Goal: Transaction & Acquisition: Purchase product/service

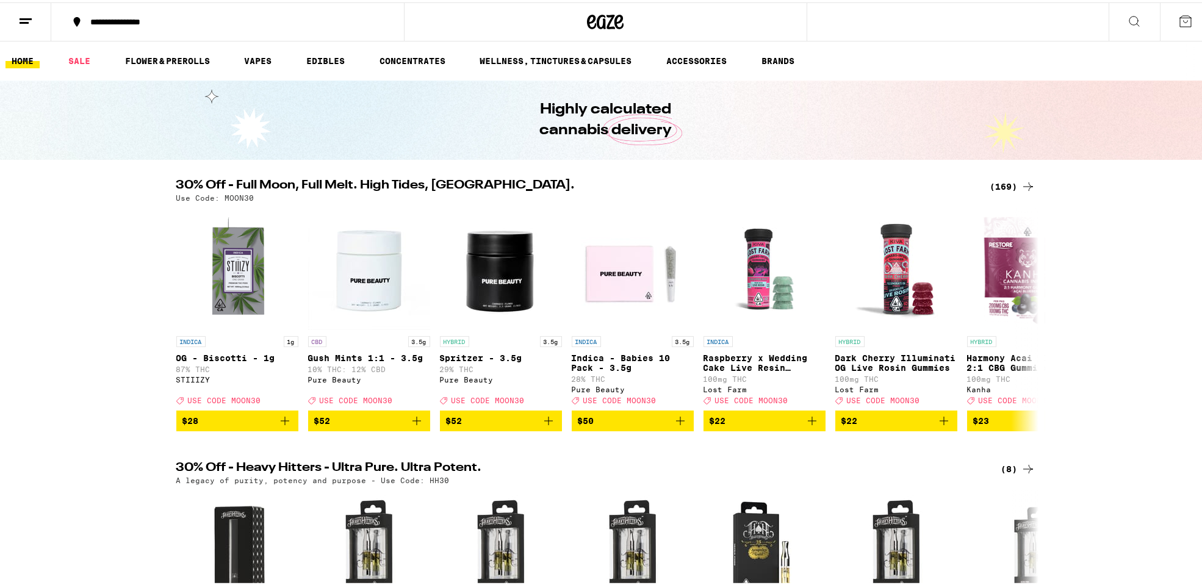
click at [1004, 184] on div "(169)" at bounding box center [1012, 184] width 45 height 15
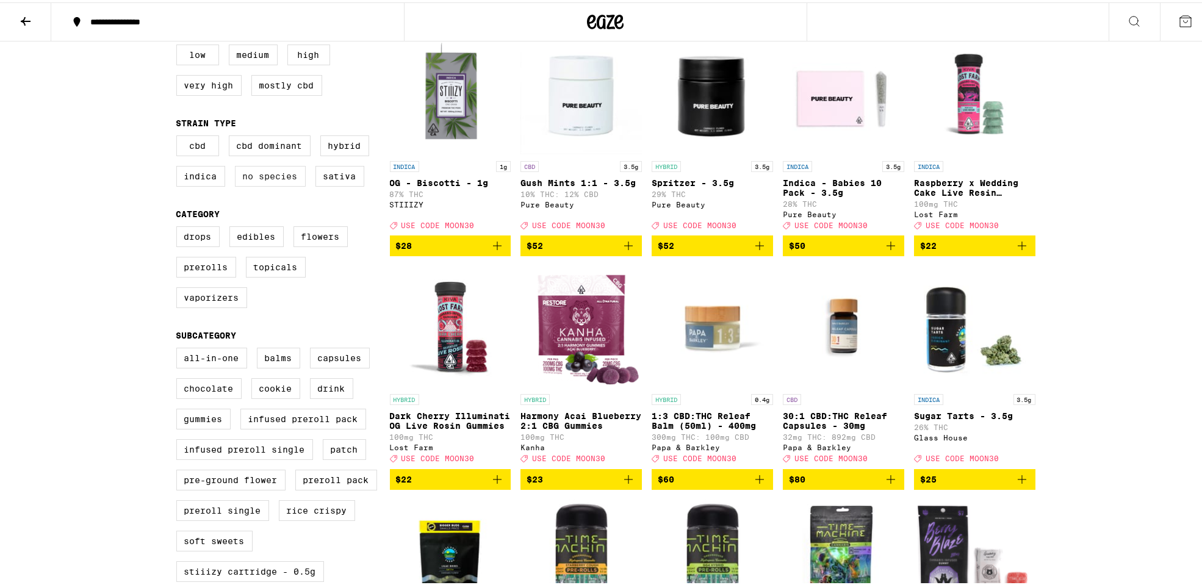
scroll to position [122, 0]
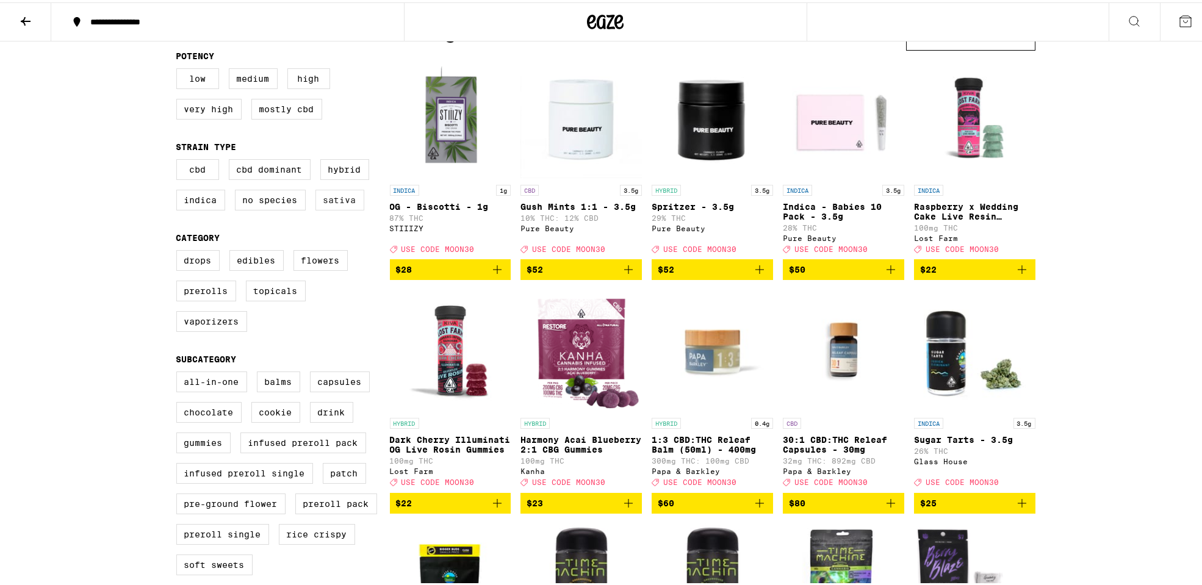
click at [329, 201] on label "Sativa" at bounding box center [339, 197] width 49 height 21
click at [179, 159] on input "Sativa" at bounding box center [179, 159] width 1 height 1
checkbox input "true"
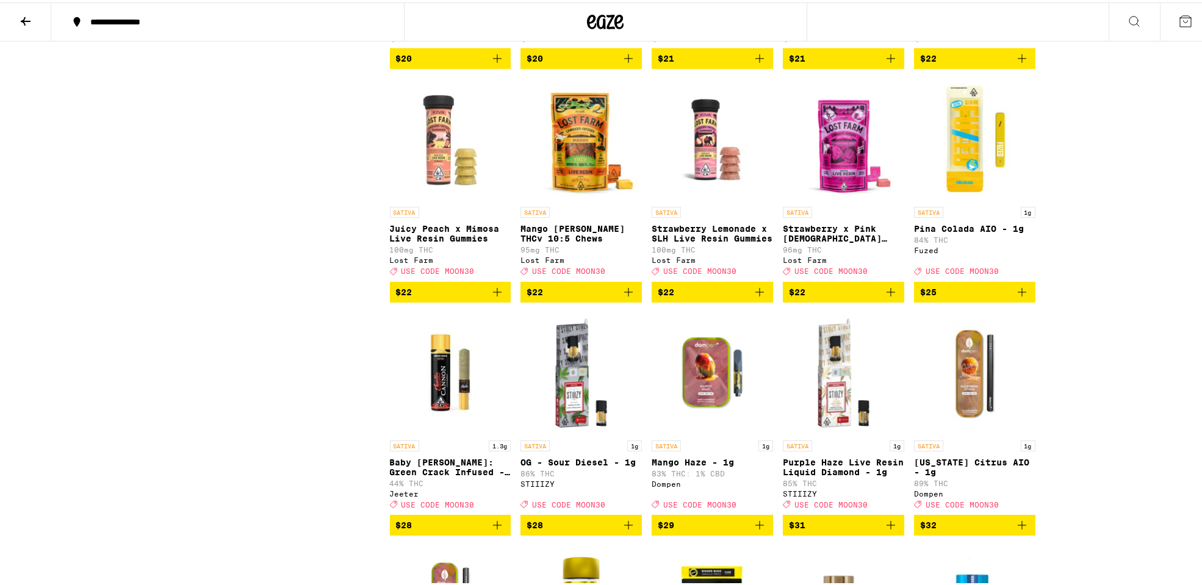
scroll to position [1281, 0]
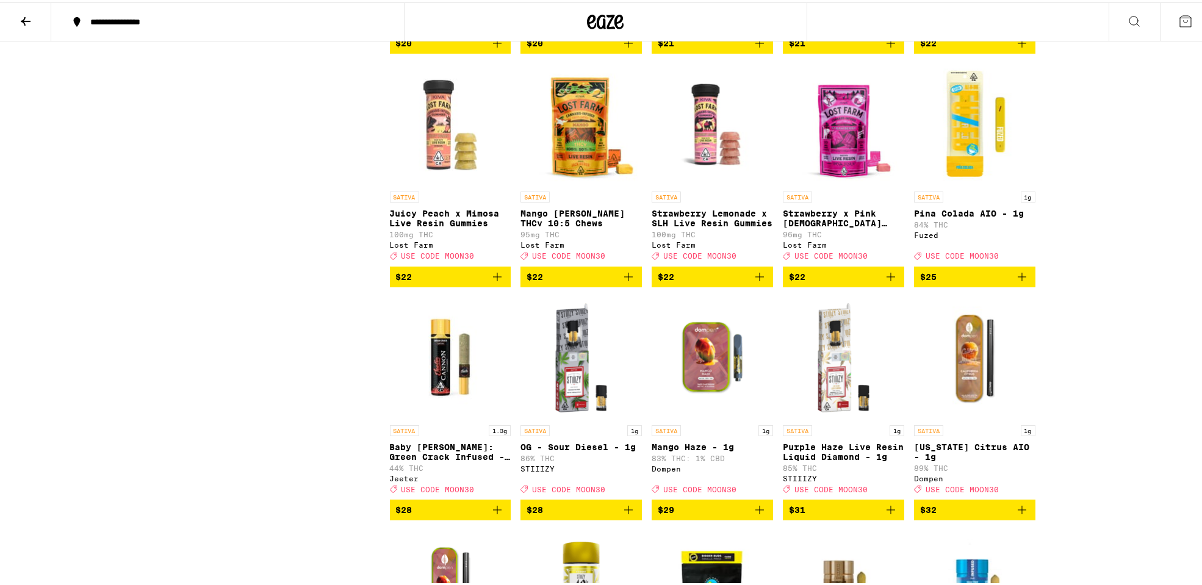
click at [755, 279] on icon "Add to bag" at bounding box center [759, 274] width 9 height 9
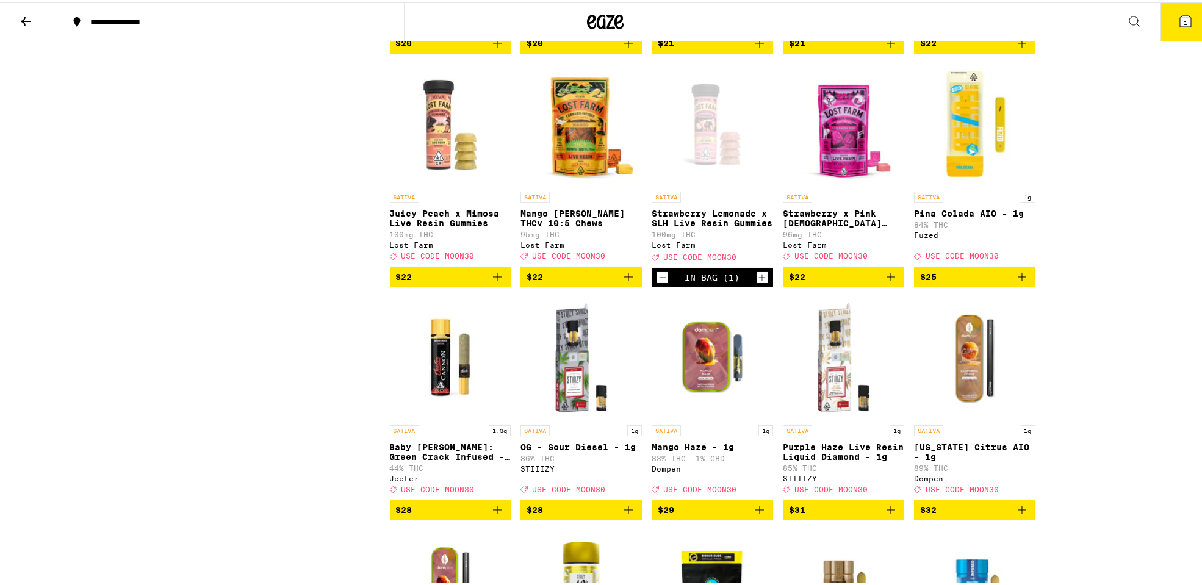
click at [493, 279] on icon "Add to bag" at bounding box center [497, 274] width 9 height 9
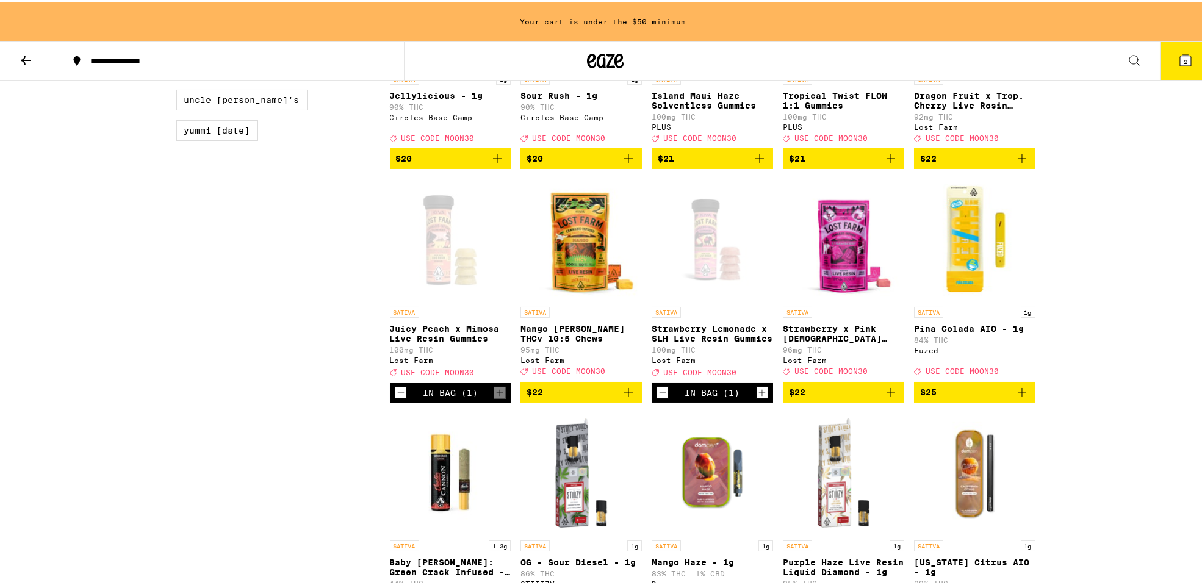
scroll to position [1220, 0]
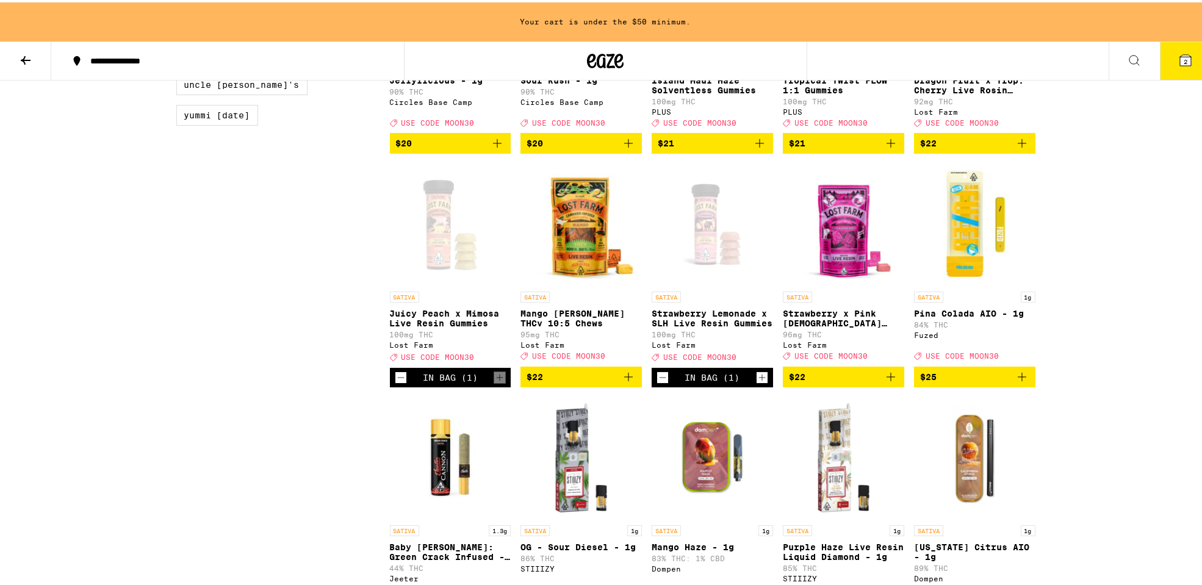
click at [757, 383] on icon "Increment" at bounding box center [762, 375] width 11 height 15
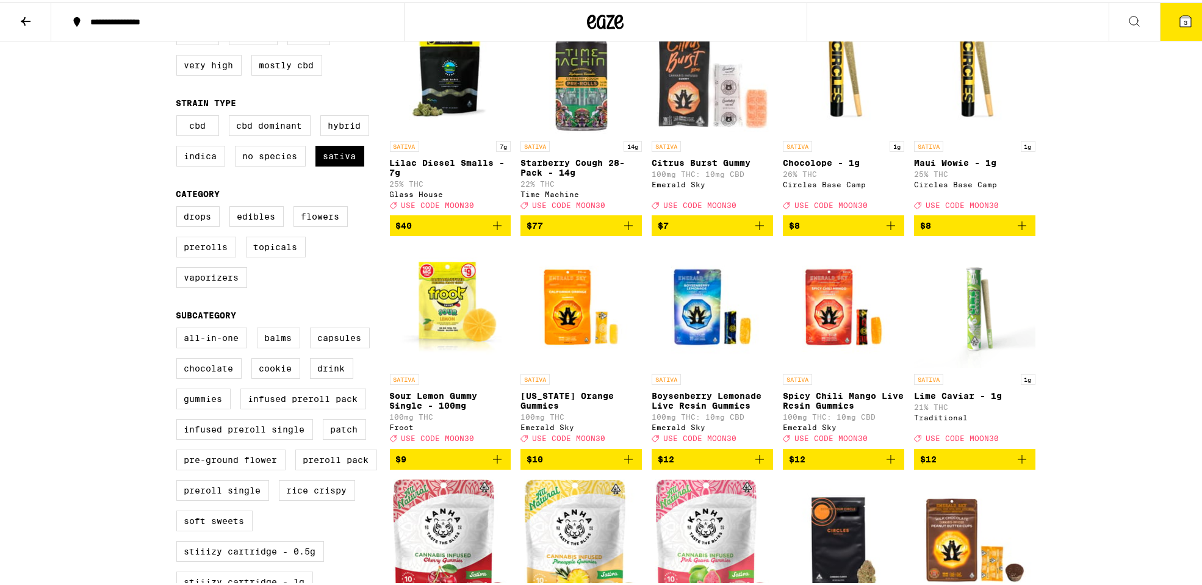
scroll to position [144, 0]
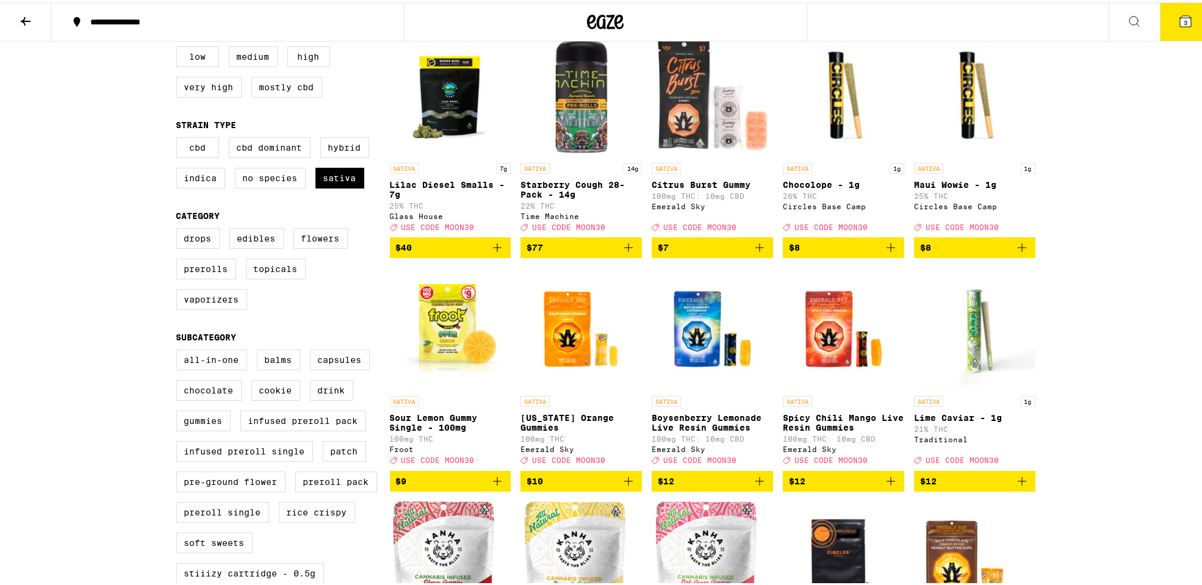
click at [1184, 19] on span "3" at bounding box center [1186, 19] width 4 height 7
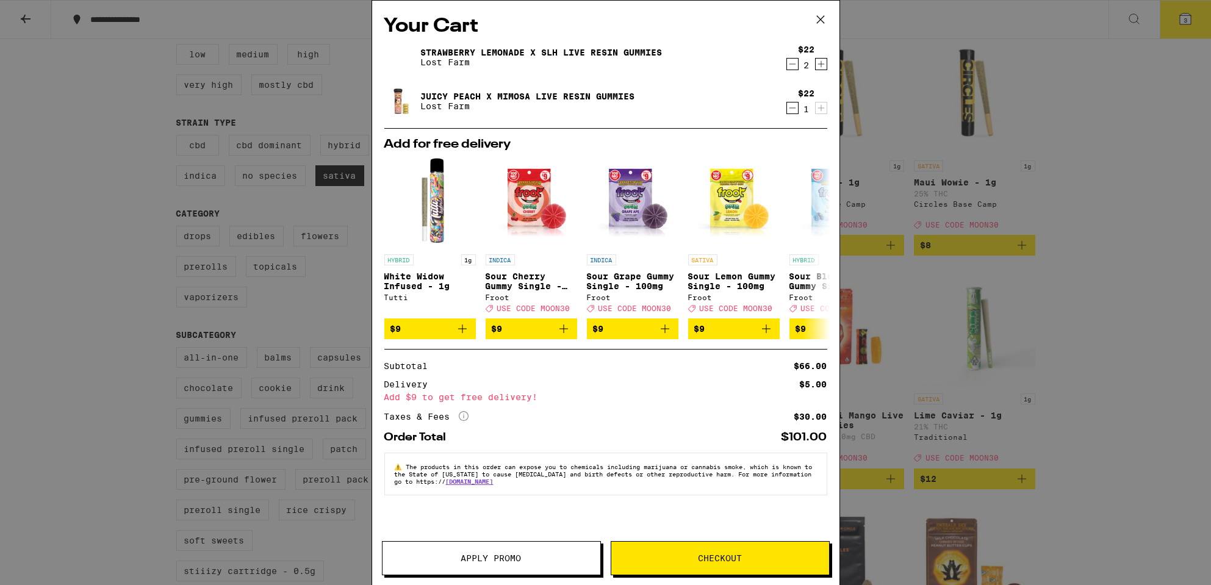
click at [492, 555] on span "Apply Promo" at bounding box center [491, 558] width 60 height 9
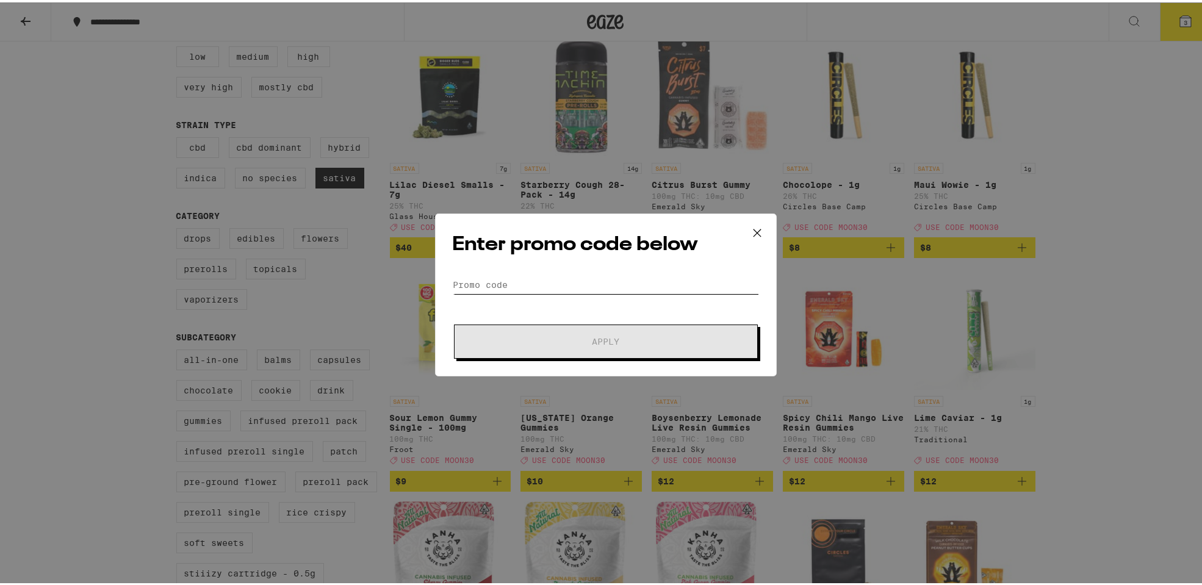
click at [499, 282] on input "Promo Code" at bounding box center [606, 282] width 306 height 18
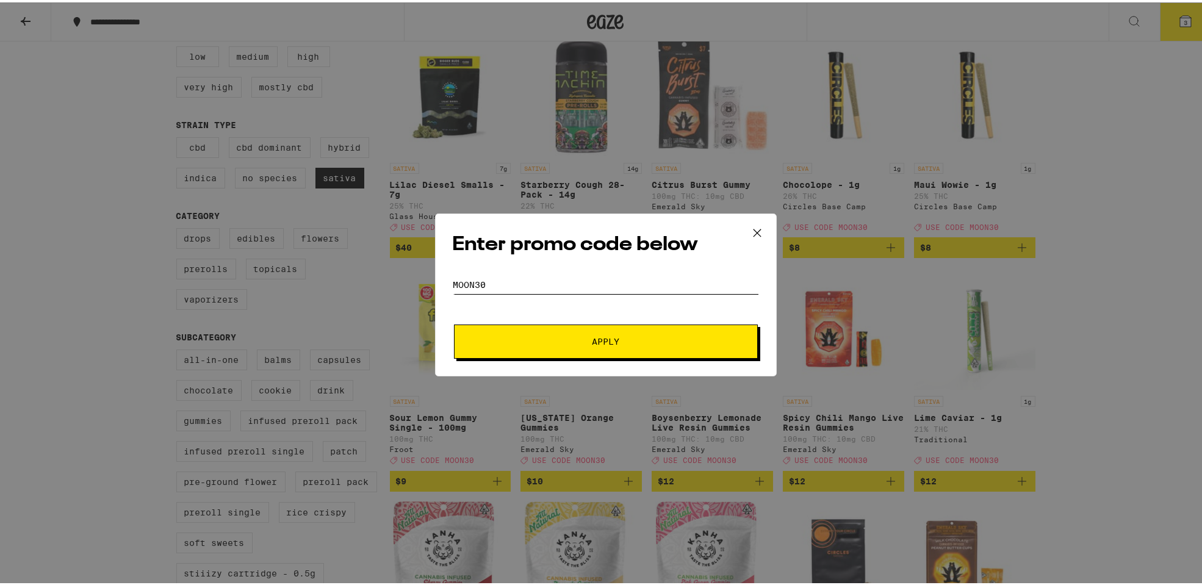
type input "moon30"
click at [454, 322] on button "Apply" at bounding box center [606, 339] width 304 height 34
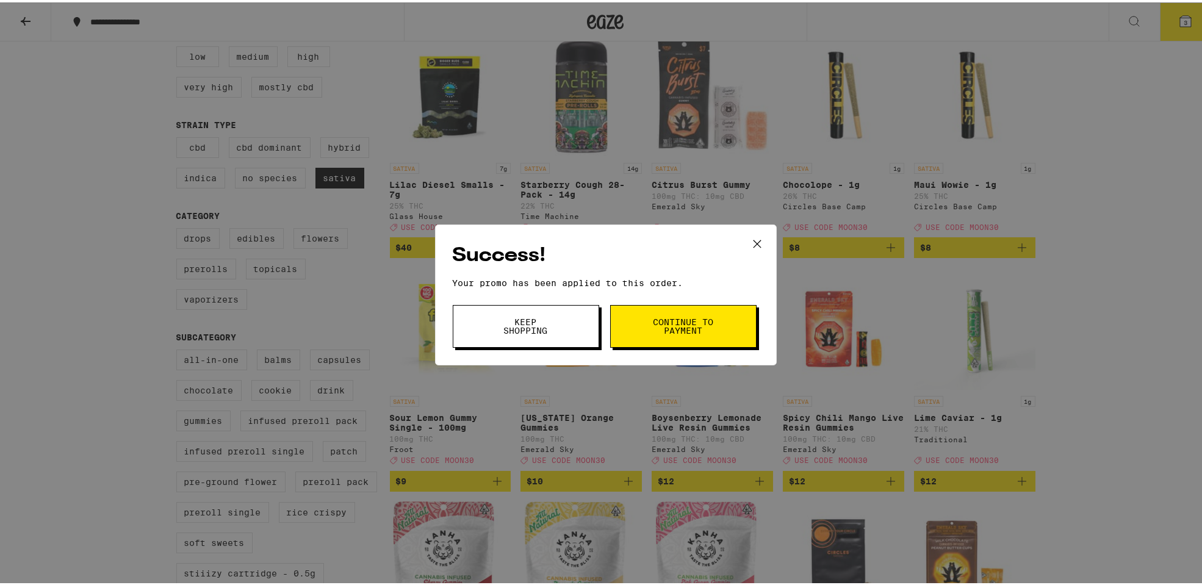
click at [695, 321] on span "Continue to payment" at bounding box center [683, 323] width 62 height 17
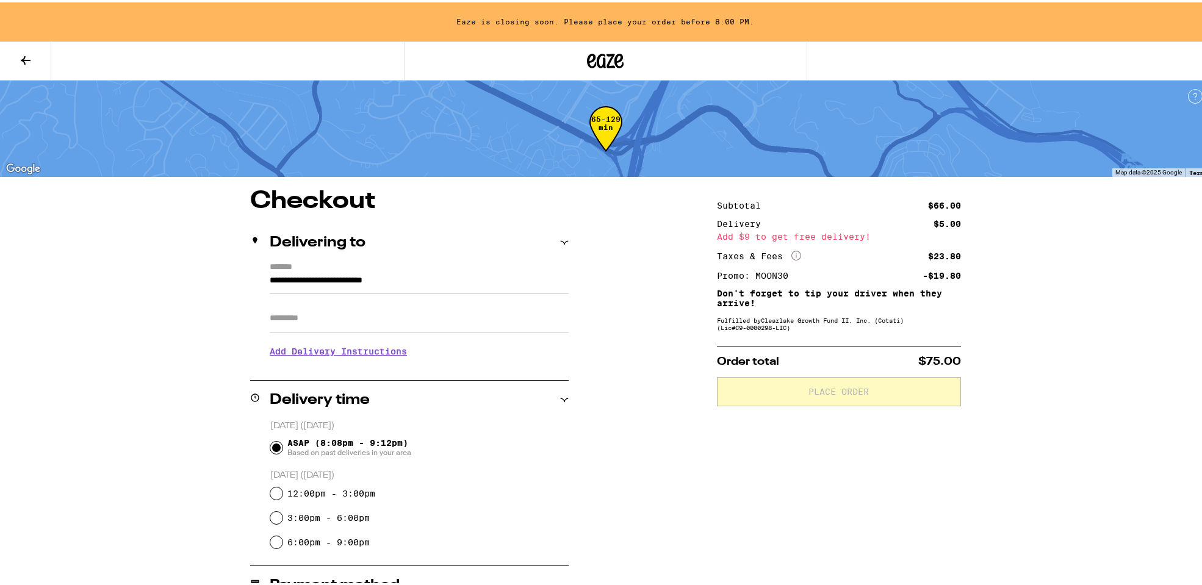
click at [21, 52] on icon at bounding box center [25, 58] width 15 height 15
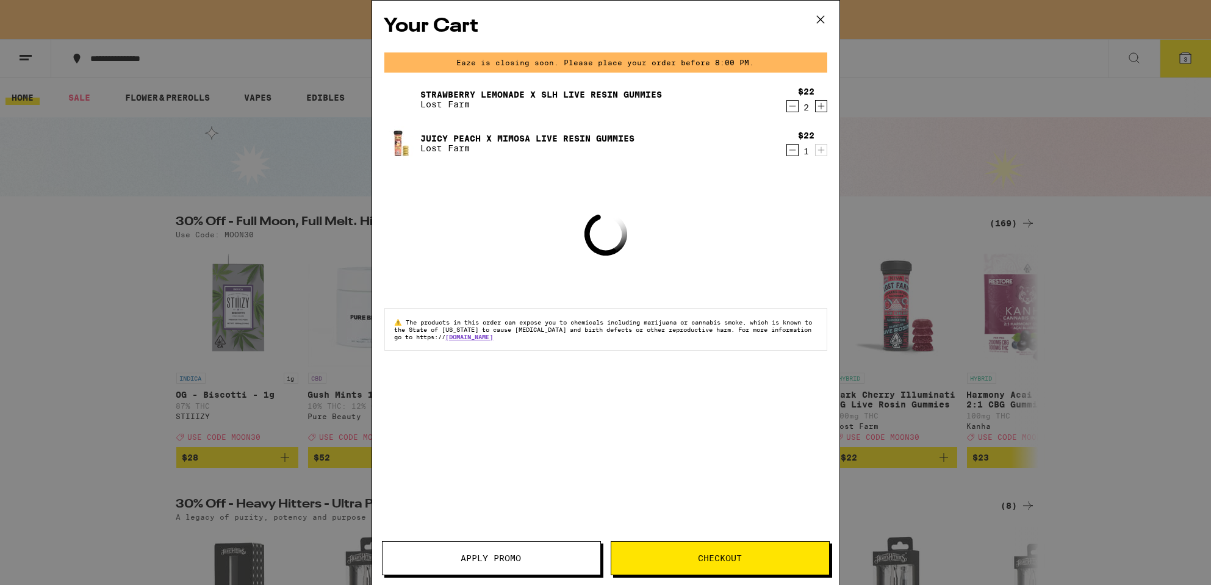
click at [285, 55] on div "Your Cart Eaze is closing soon. Please place your order before 8:00 PM. Strawbe…" at bounding box center [605, 292] width 1211 height 585
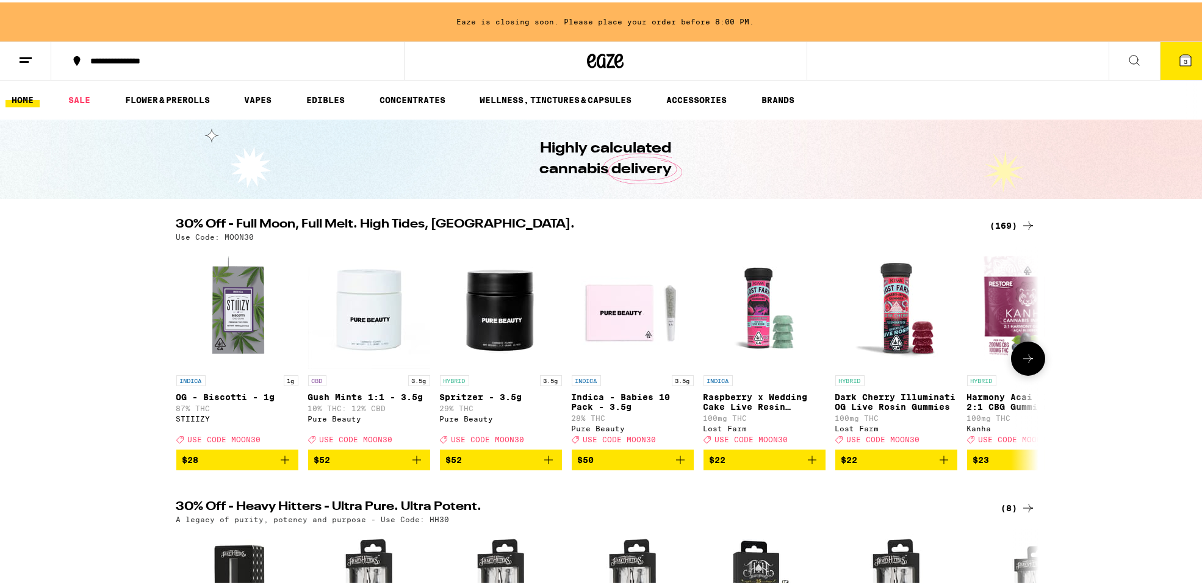
click at [1028, 352] on button at bounding box center [1028, 356] width 34 height 34
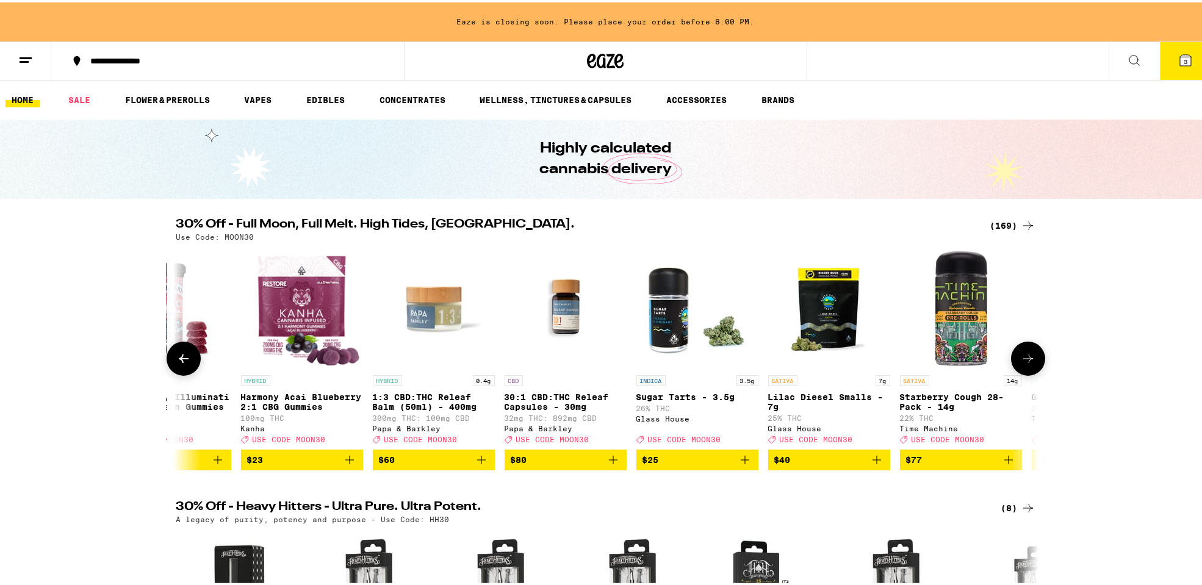
click at [1026, 353] on button at bounding box center [1028, 356] width 34 height 34
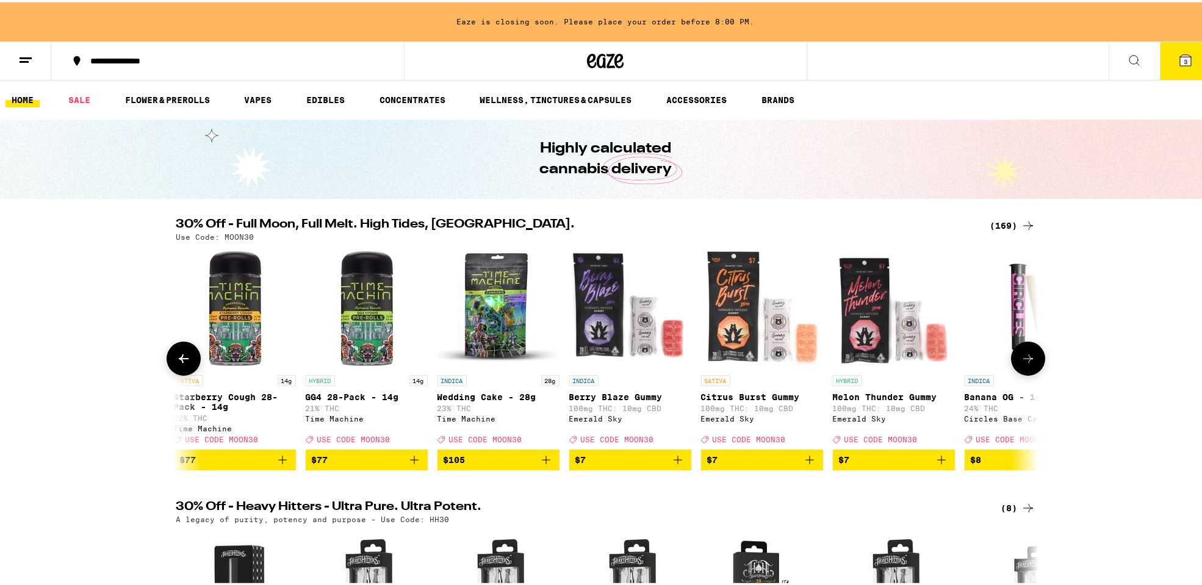
click at [1026, 353] on button at bounding box center [1028, 356] width 34 height 34
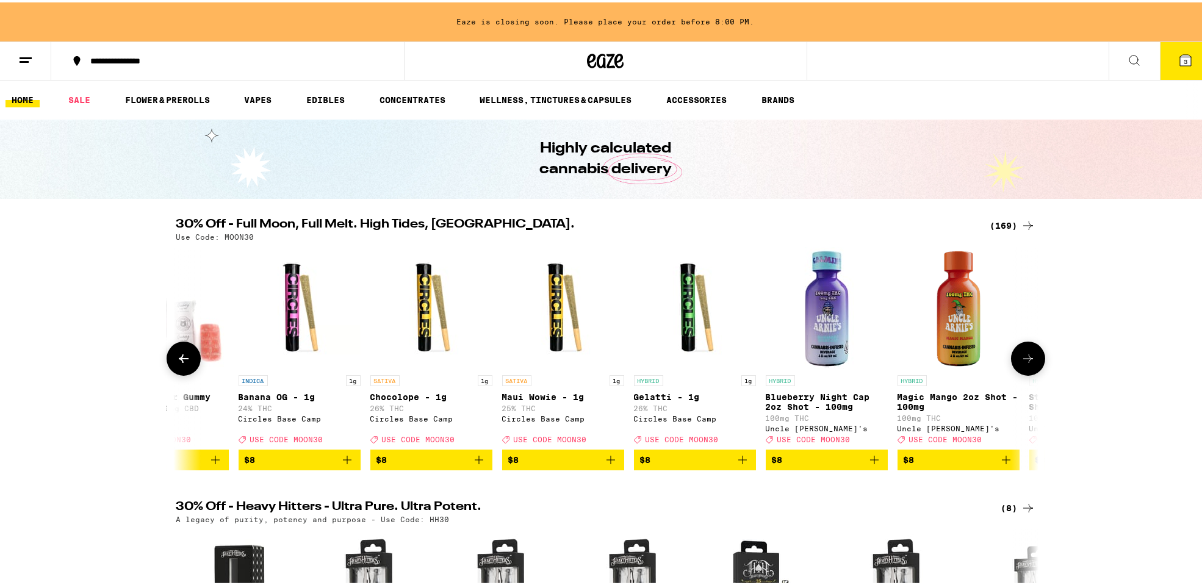
click at [1026, 353] on button at bounding box center [1028, 356] width 34 height 34
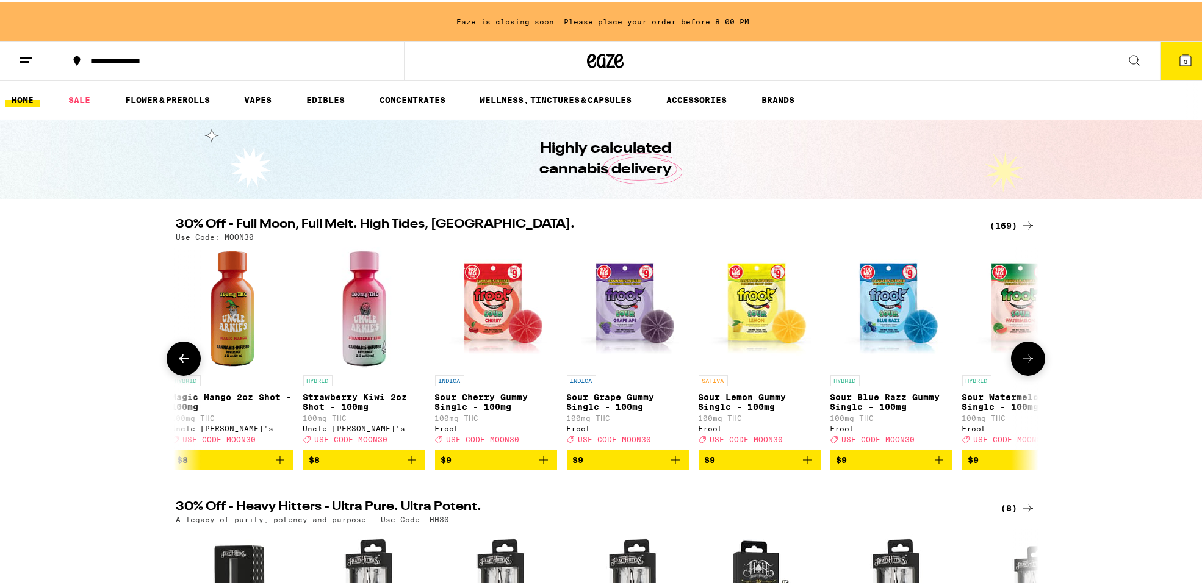
click at [1026, 353] on button at bounding box center [1028, 356] width 34 height 34
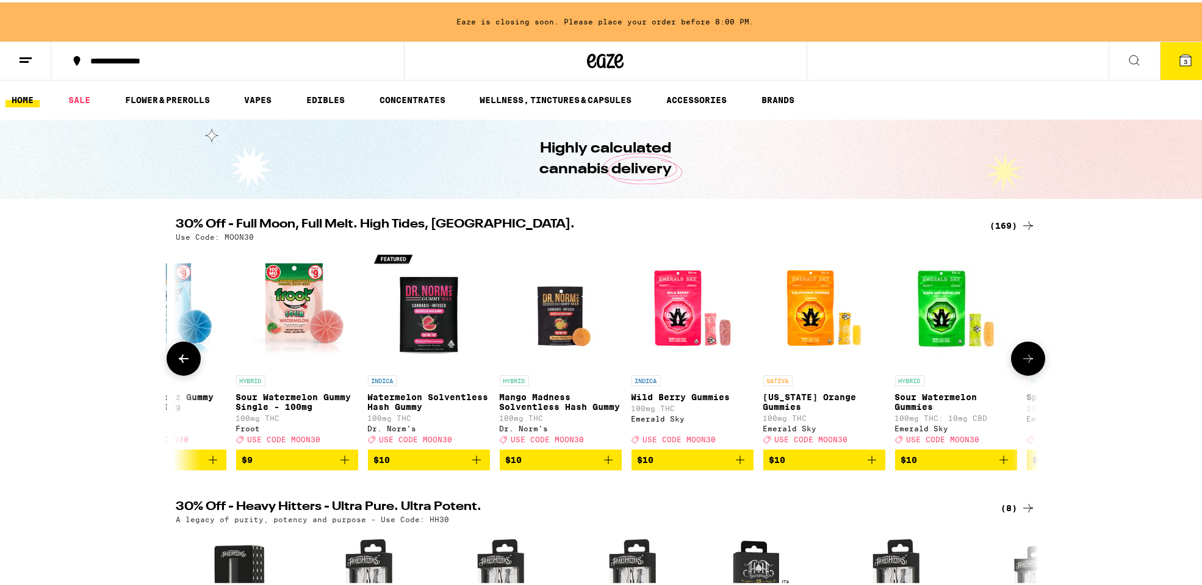
click at [1026, 353] on button at bounding box center [1028, 356] width 34 height 34
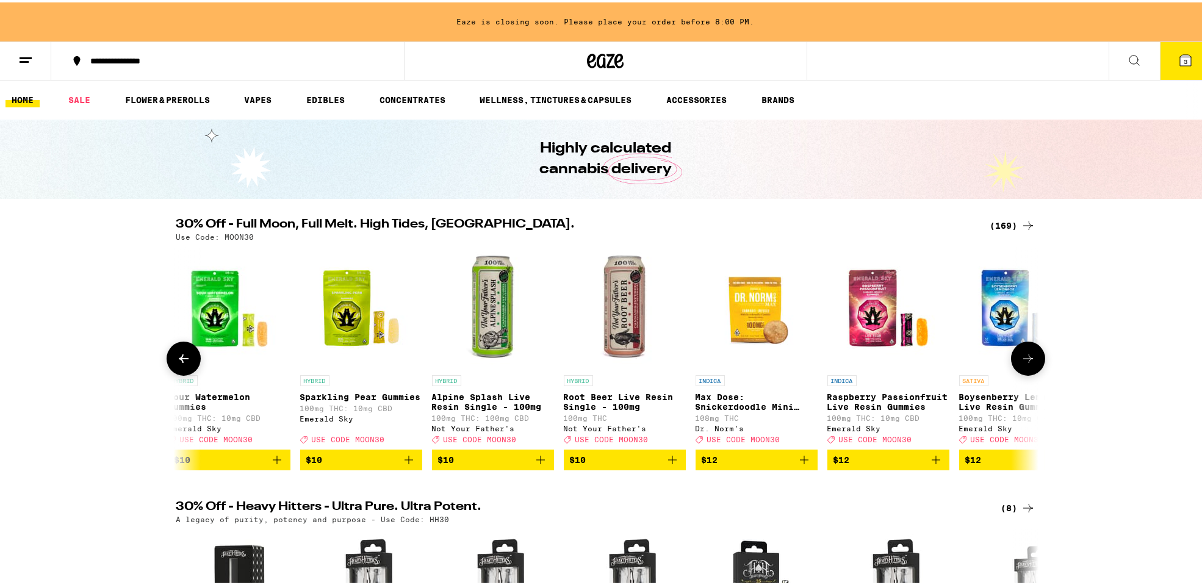
click at [1026, 353] on button at bounding box center [1028, 356] width 34 height 34
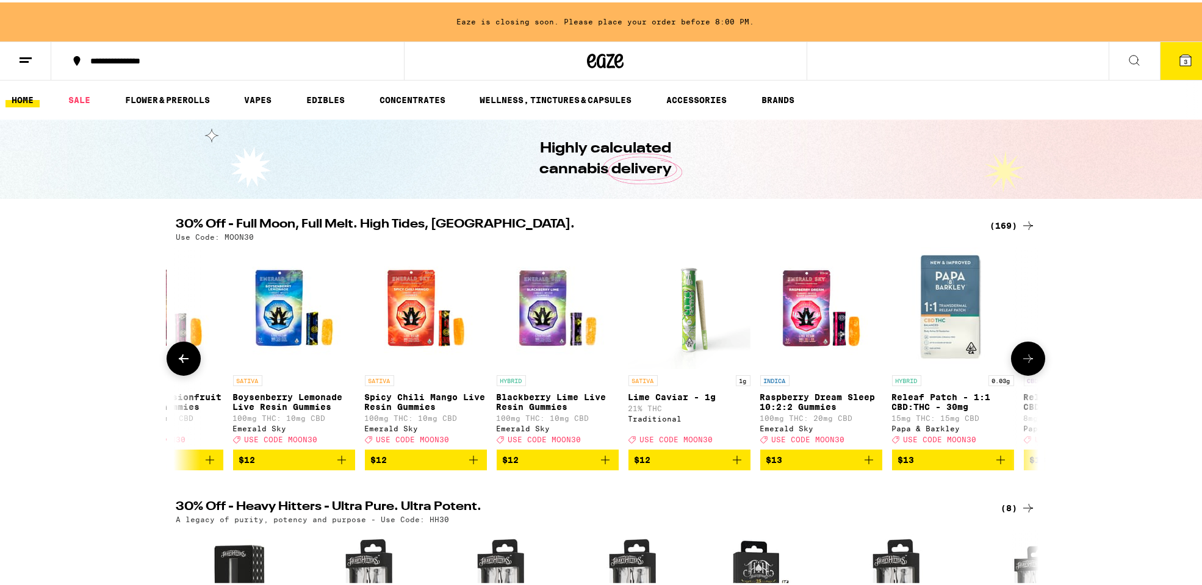
click at [1026, 353] on button at bounding box center [1028, 356] width 34 height 34
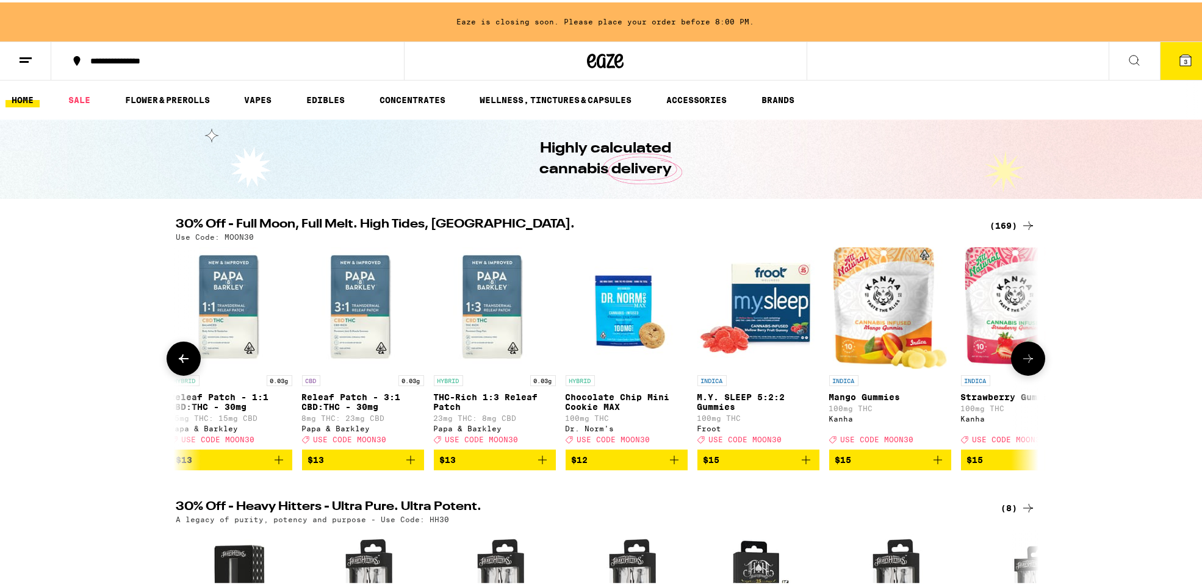
scroll to position [0, 5809]
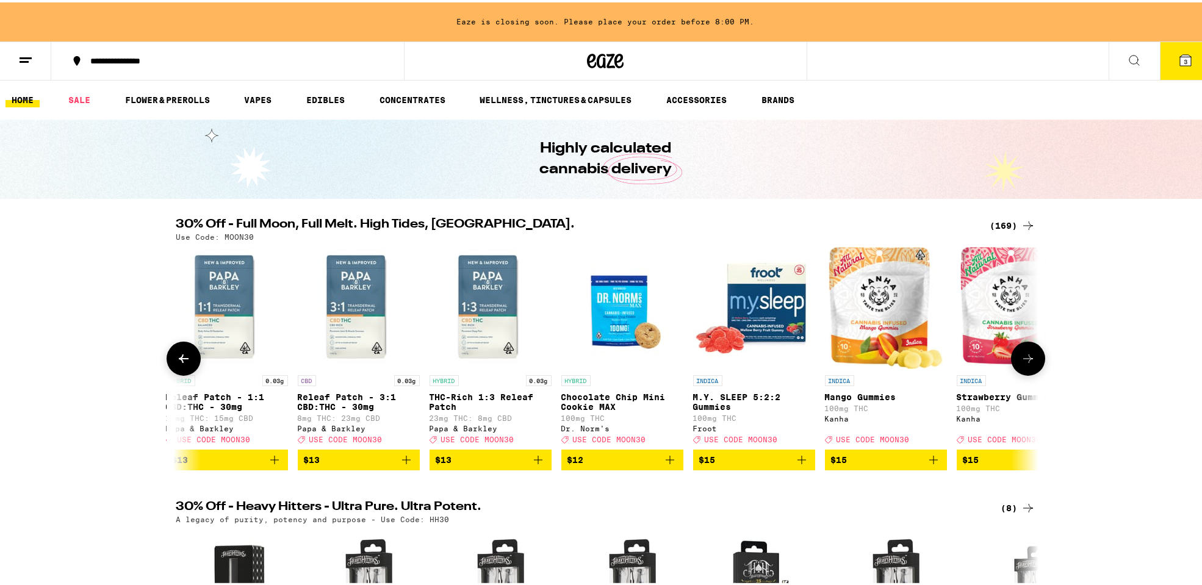
click at [1021, 352] on button at bounding box center [1028, 356] width 34 height 34
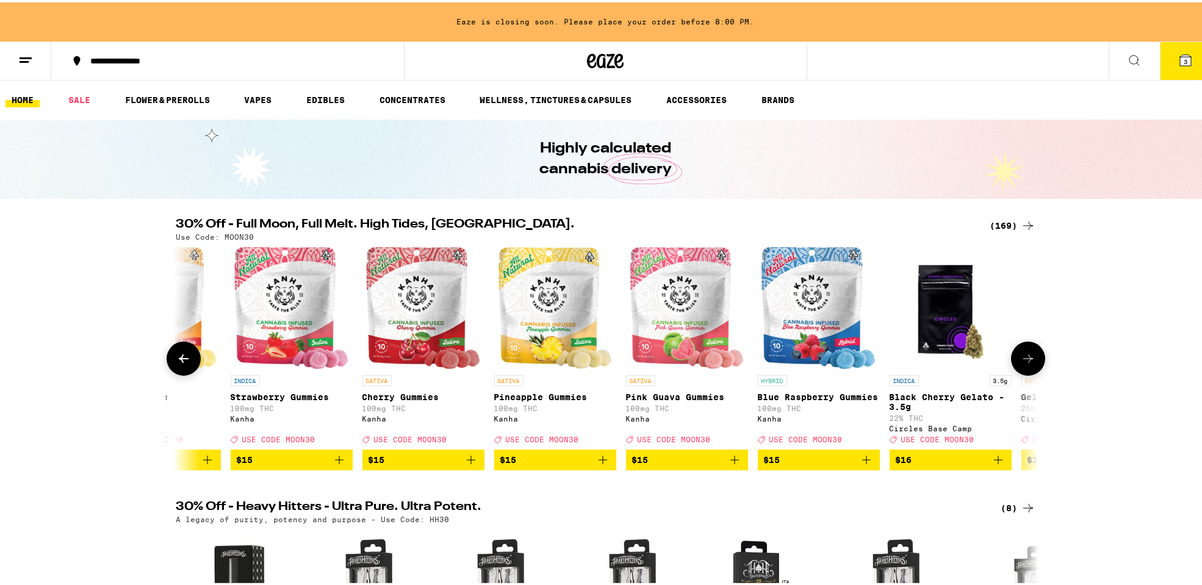
click at [1021, 352] on button at bounding box center [1028, 356] width 34 height 34
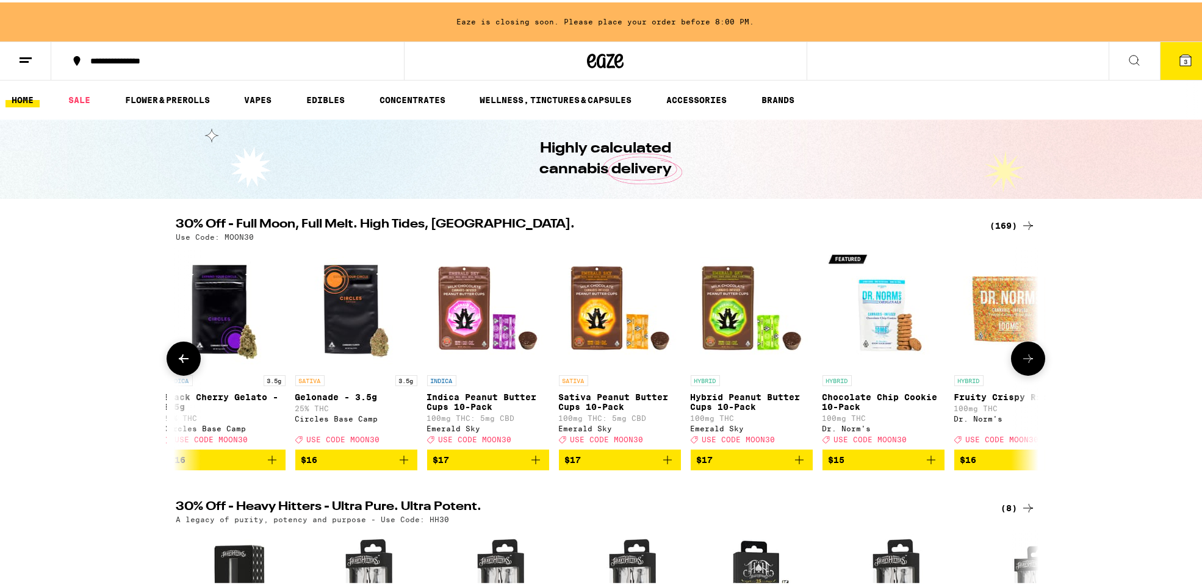
click at [1021, 352] on button at bounding box center [1028, 356] width 34 height 34
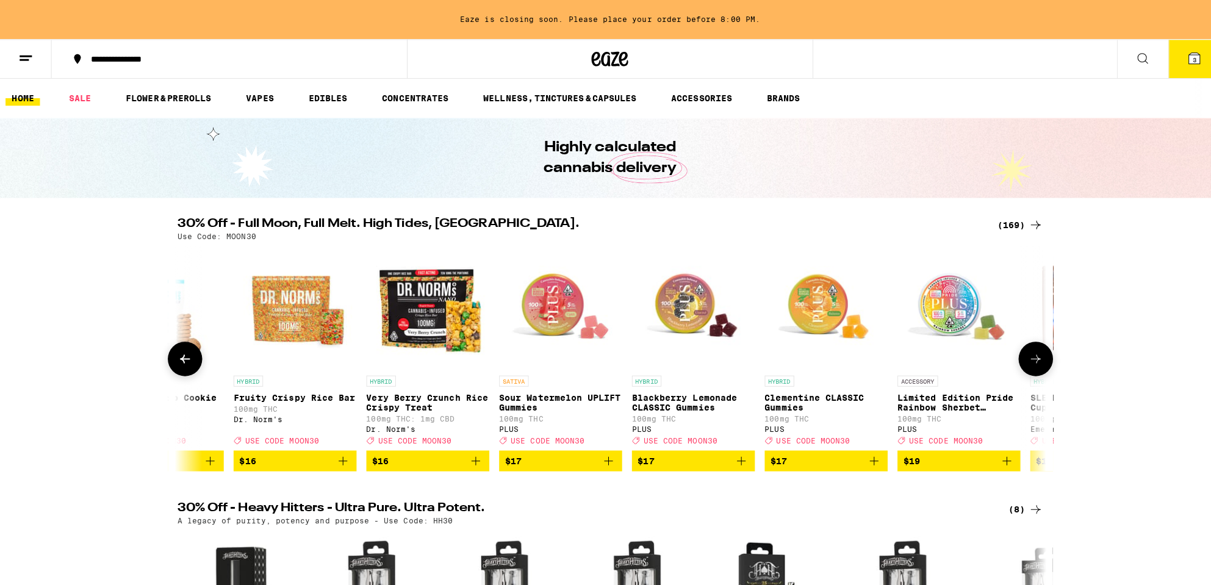
scroll to position [0, 7987]
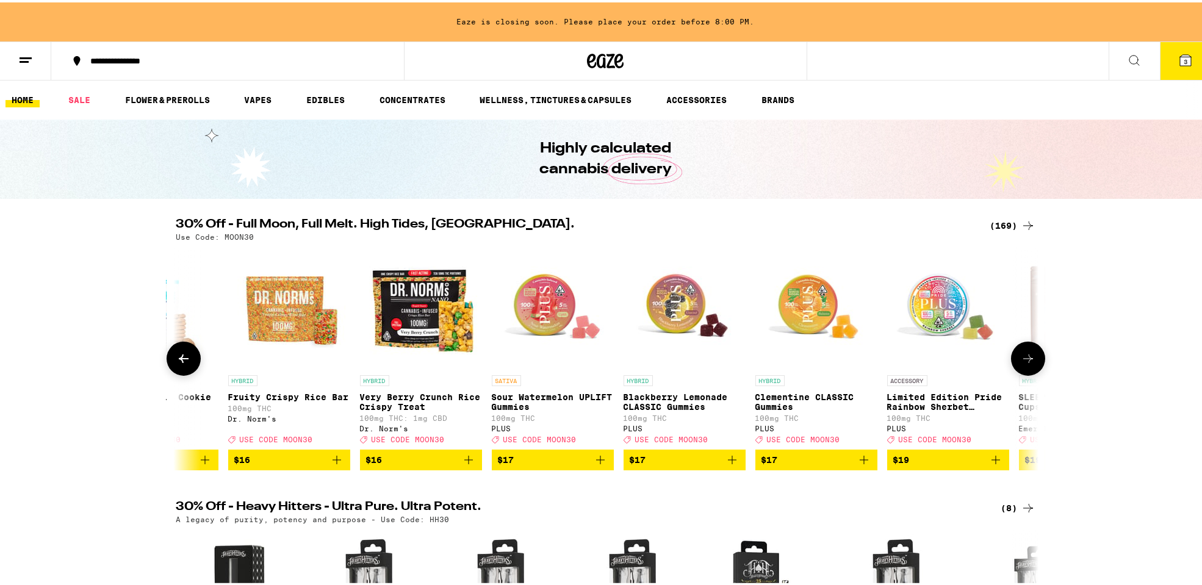
click at [930, 461] on span "$19" at bounding box center [948, 457] width 110 height 15
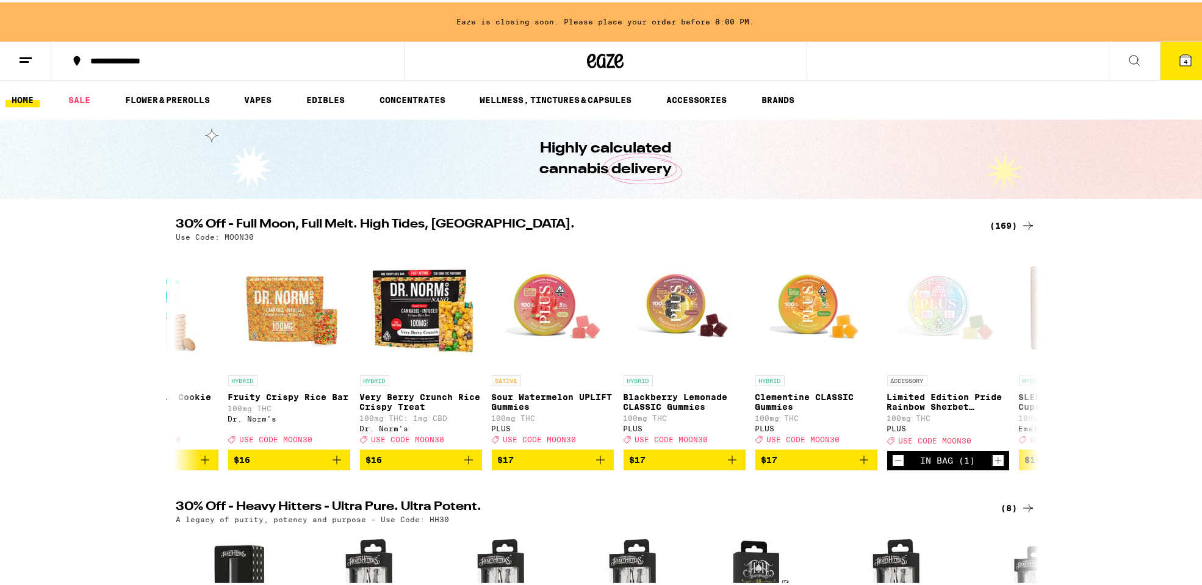
click at [1184, 60] on span "4" at bounding box center [1186, 59] width 4 height 7
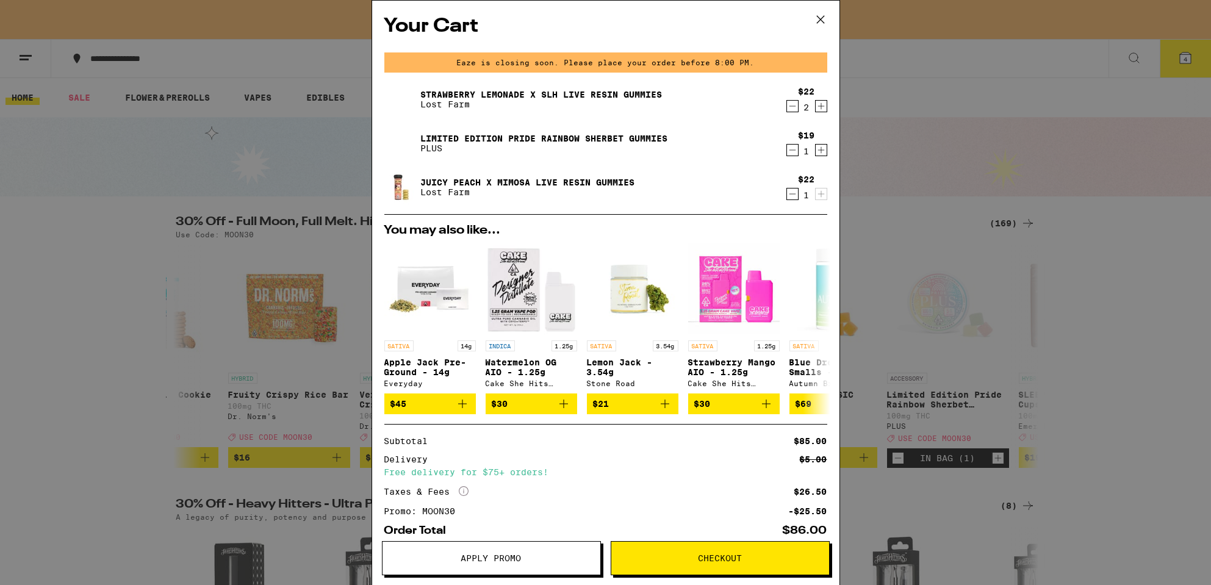
click at [489, 559] on span "Apply Promo" at bounding box center [491, 558] width 60 height 9
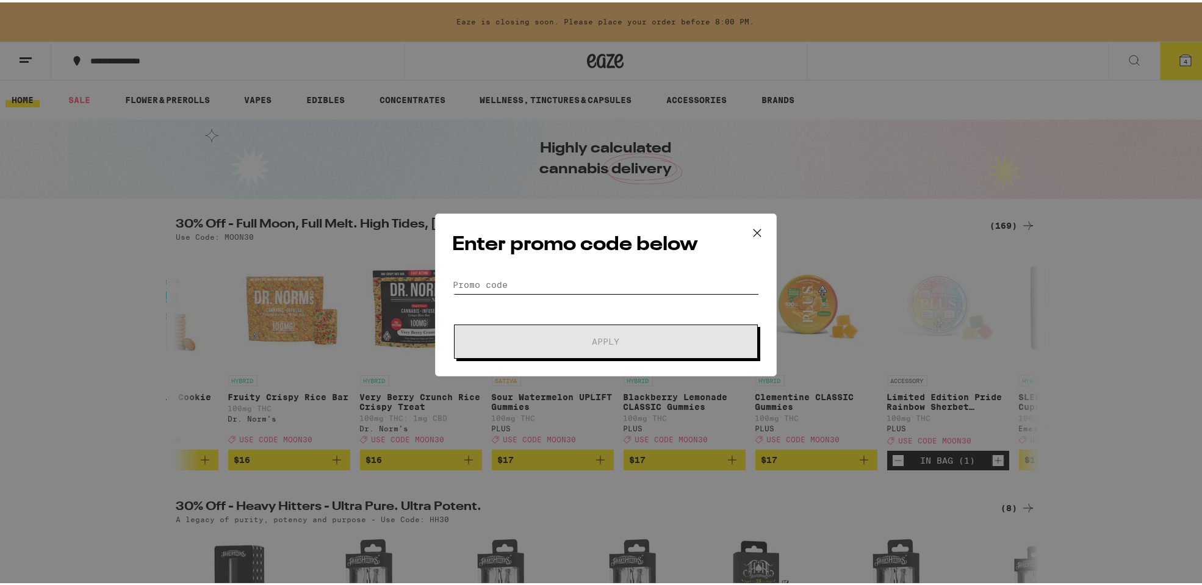
click at [500, 278] on input "Promo Code" at bounding box center [606, 282] width 306 height 18
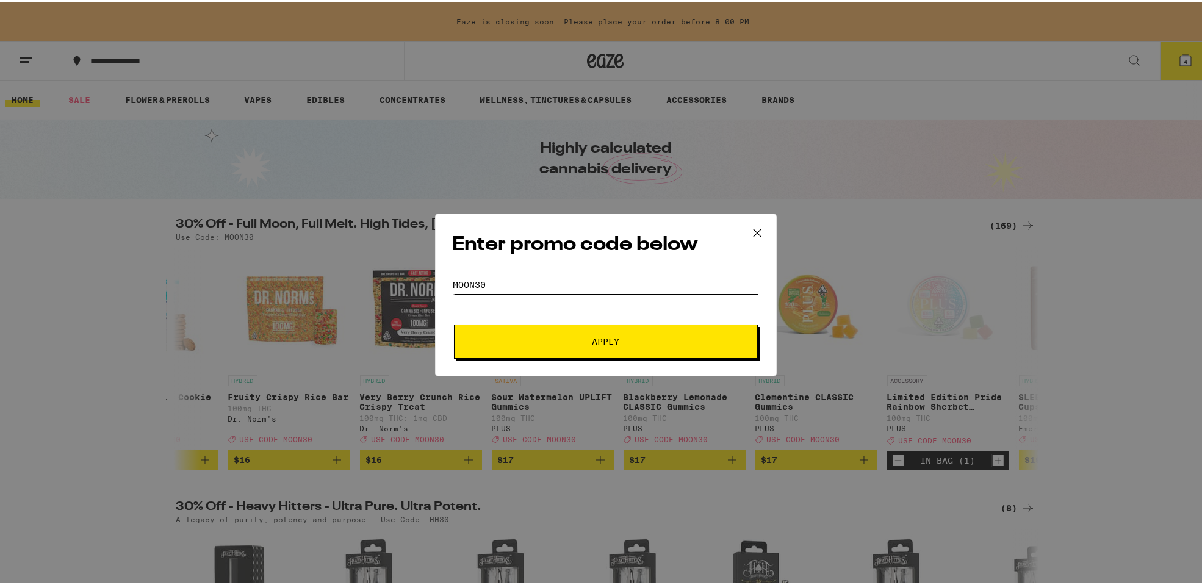
type input "moon30"
click at [454, 322] on button "Apply" at bounding box center [606, 339] width 304 height 34
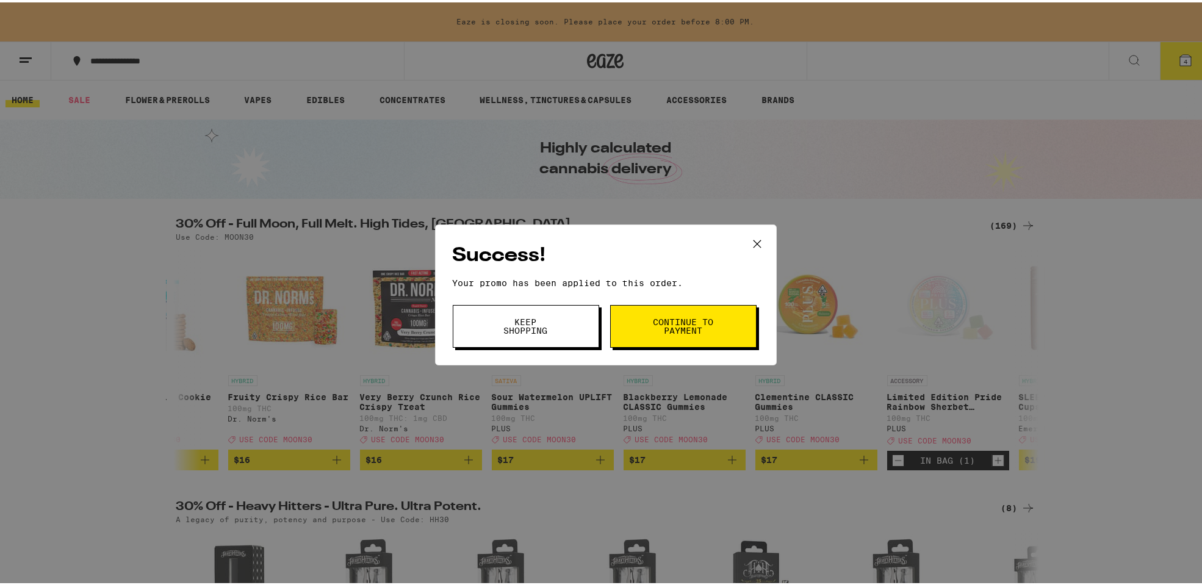
click at [658, 317] on span "Continue to payment" at bounding box center [683, 323] width 62 height 17
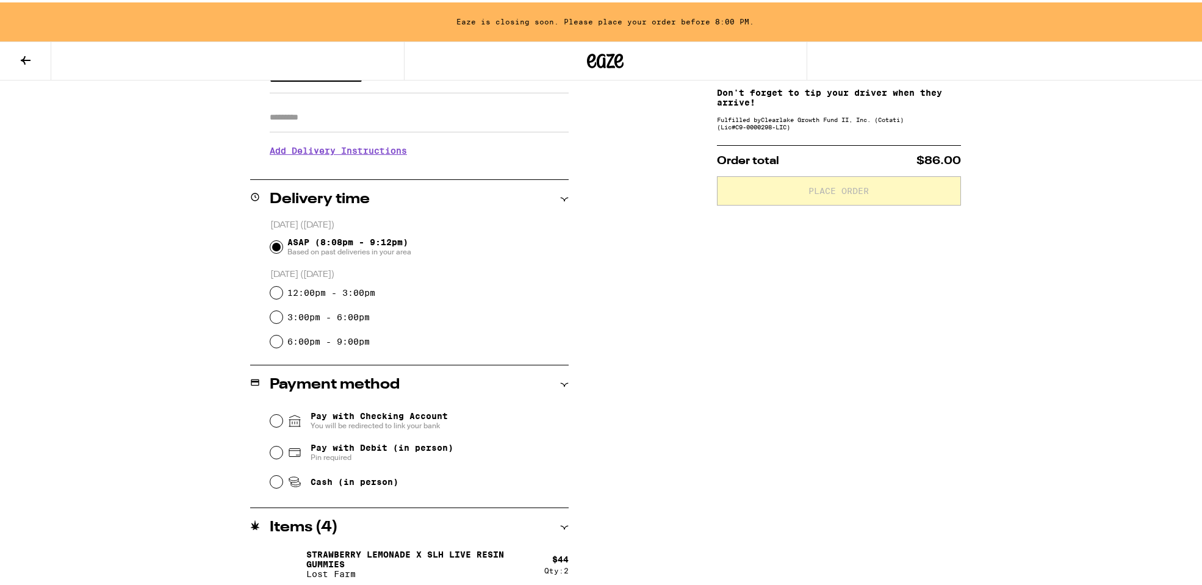
scroll to position [244, 0]
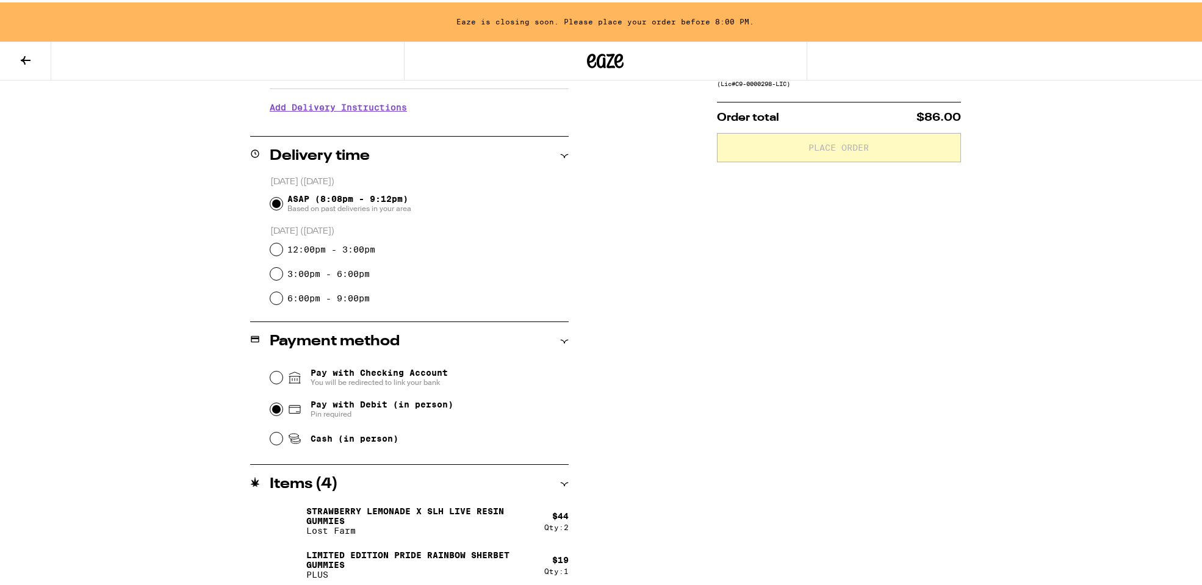
click at [273, 409] on input "Pay with Debit (in person) Pin required" at bounding box center [276, 407] width 12 height 12
radio input "true"
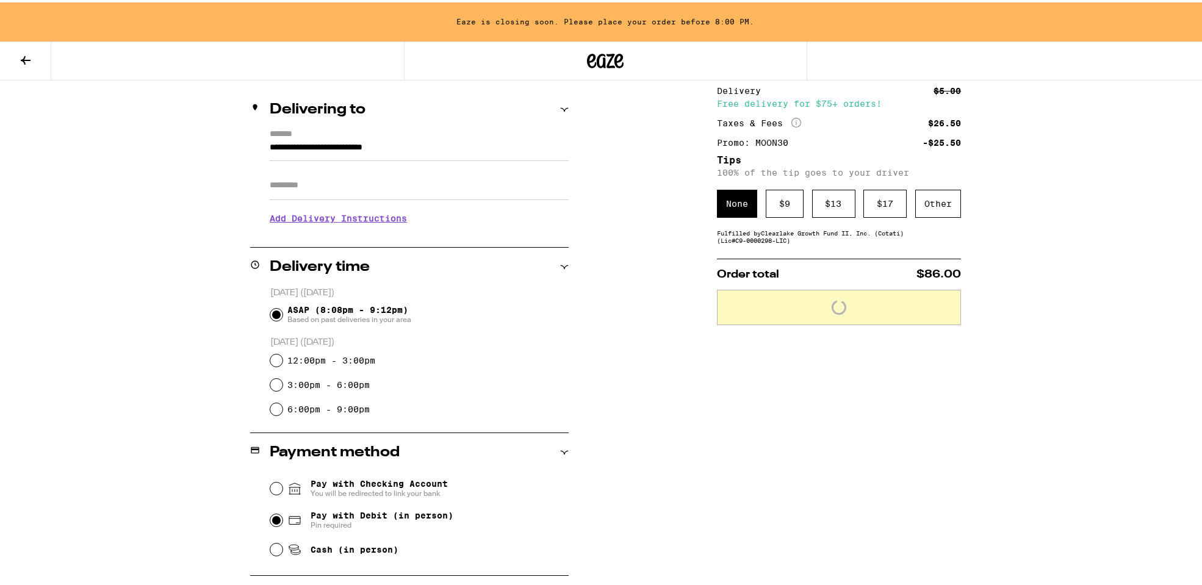
scroll to position [48, 0]
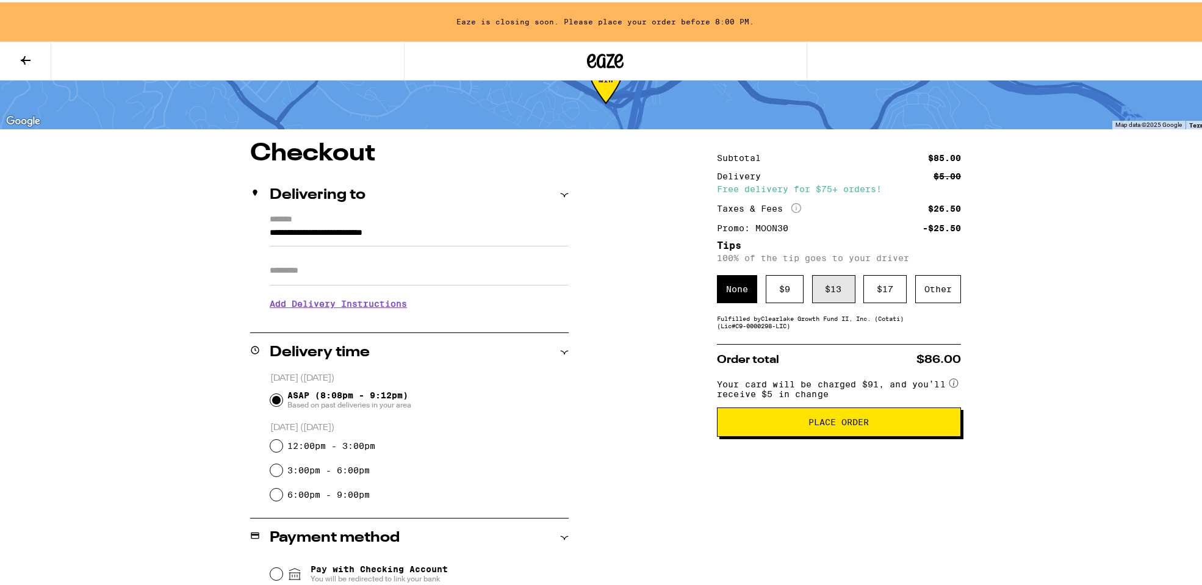
click at [830, 282] on div "$ 13" at bounding box center [833, 287] width 43 height 28
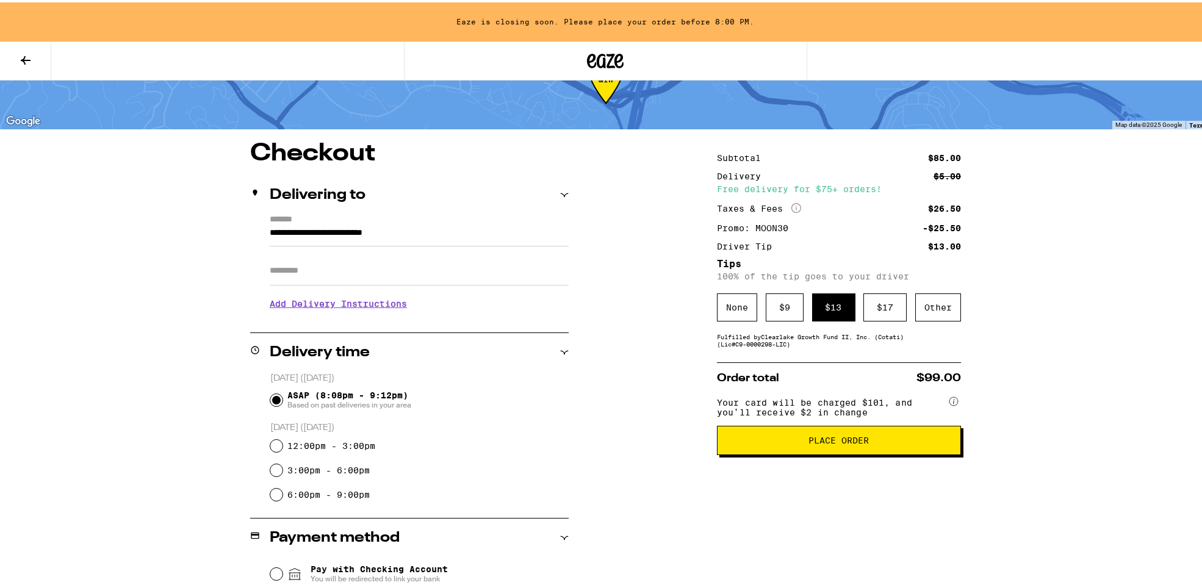
click at [852, 442] on span "Place Order" at bounding box center [839, 438] width 60 height 9
